Goal: Find specific page/section: Find specific page/section

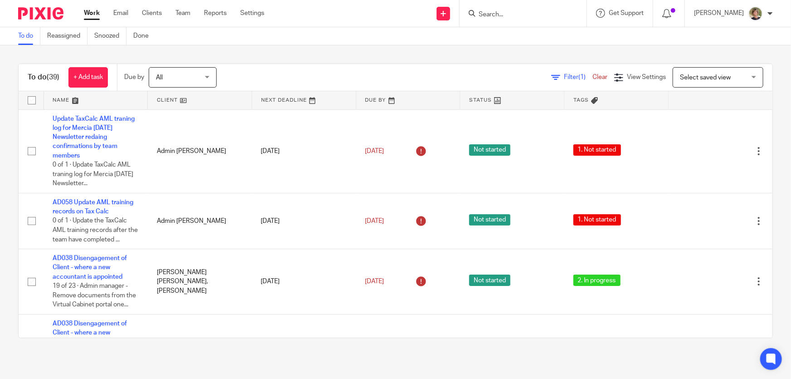
click at [502, 15] on input "Search" at bounding box center [519, 15] width 82 height 8
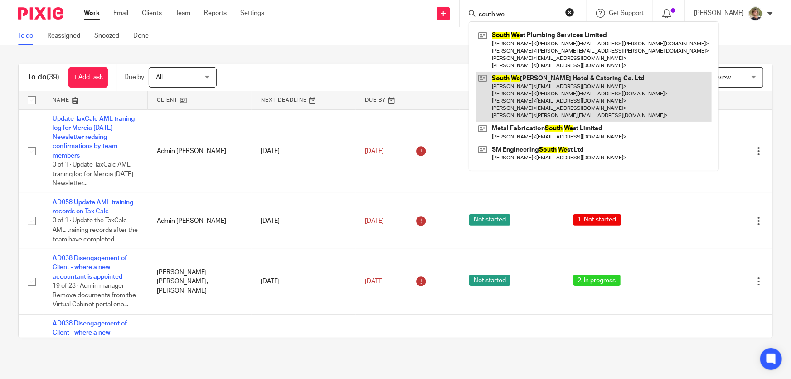
type input "south we"
click at [576, 95] on link at bounding box center [594, 97] width 236 height 50
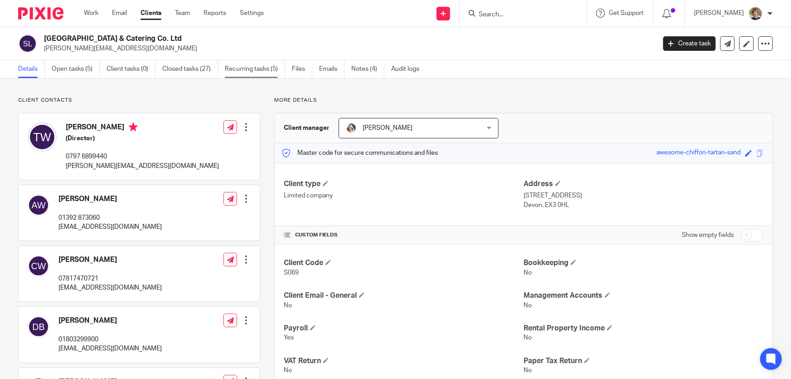
click at [261, 68] on link "Recurring tasks (5)" at bounding box center [255, 69] width 60 height 18
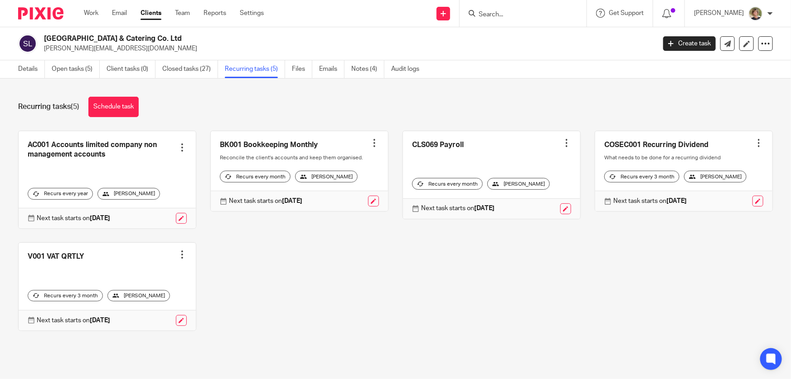
click at [501, 12] on input "Search" at bounding box center [519, 15] width 82 height 8
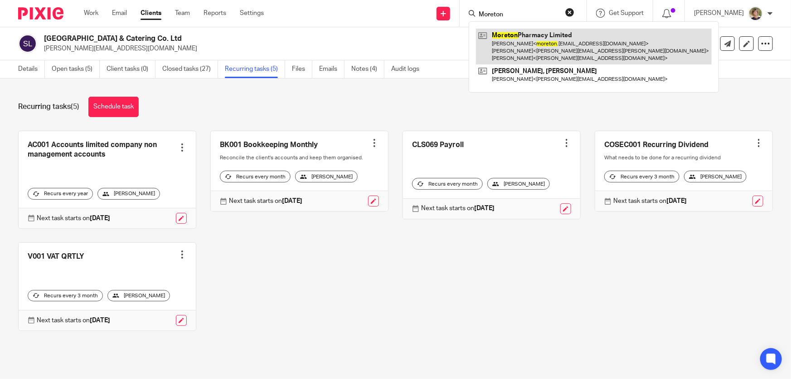
type input "Moreton"
click at [545, 36] on link at bounding box center [594, 47] width 236 height 36
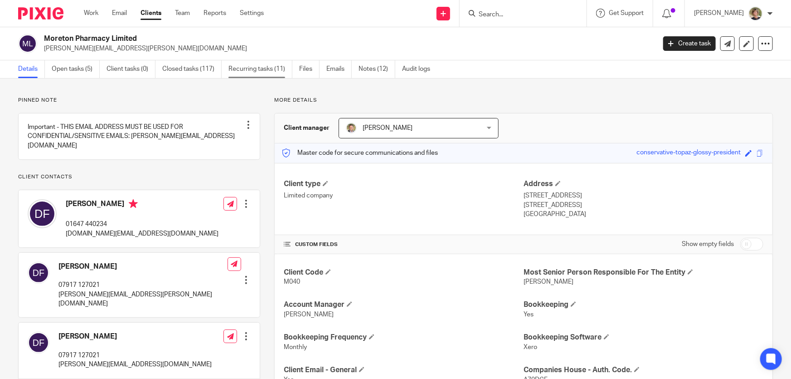
click at [251, 68] on link "Recurring tasks (11)" at bounding box center [260, 69] width 64 height 18
